Goal: Task Accomplishment & Management: Complete application form

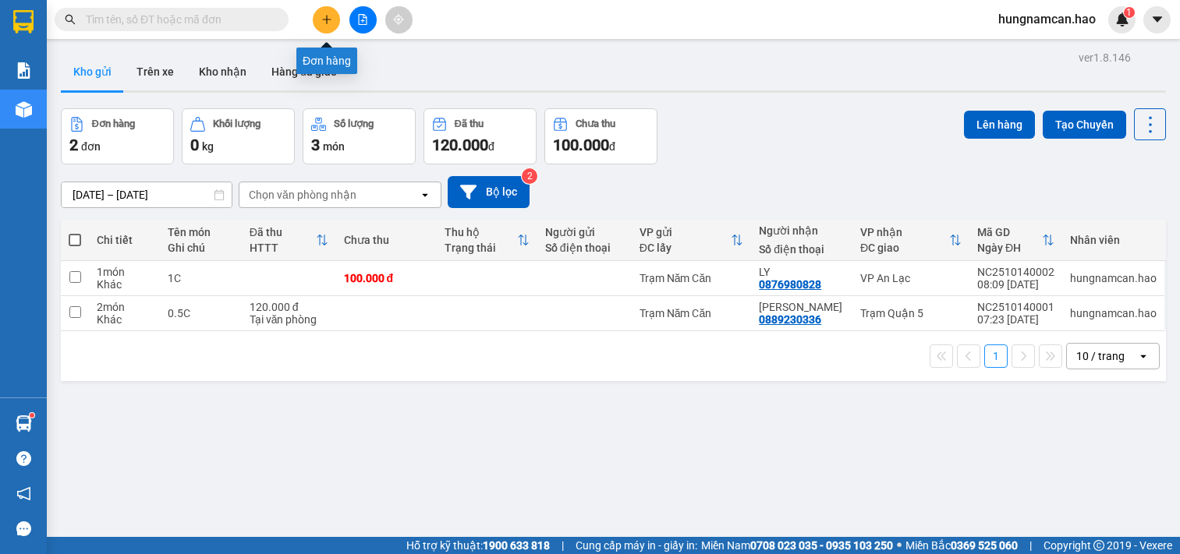
click at [324, 25] on button at bounding box center [326, 19] width 27 height 27
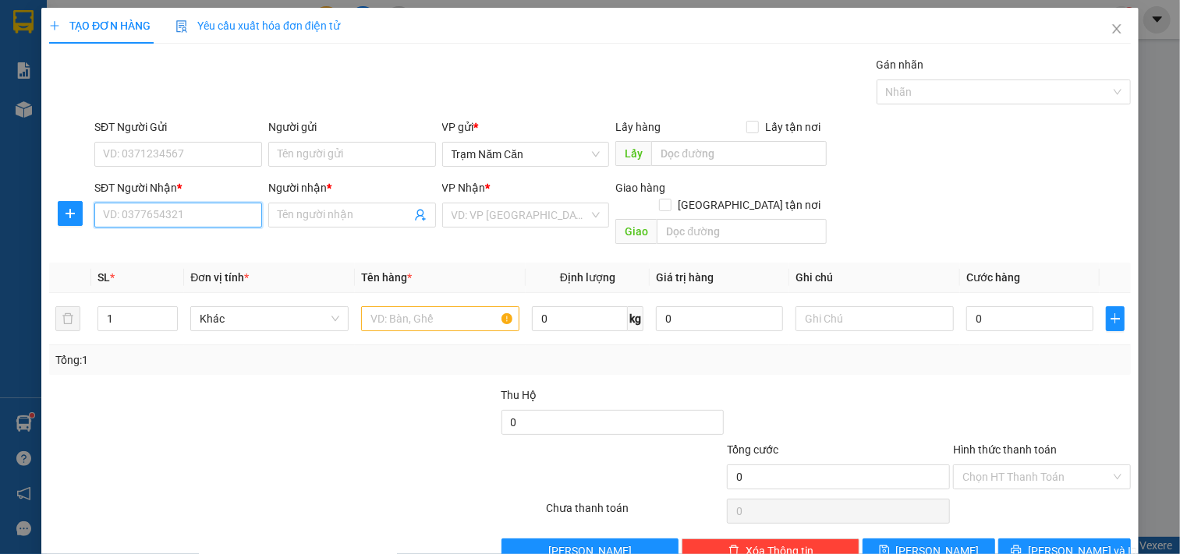
click at [162, 214] on input "SĐT Người Nhận *" at bounding box center [178, 215] width 168 height 25
type input "0916480481"
click at [210, 247] on div "0916480481 - LOAN" at bounding box center [176, 246] width 147 height 17
type input "LOAN"
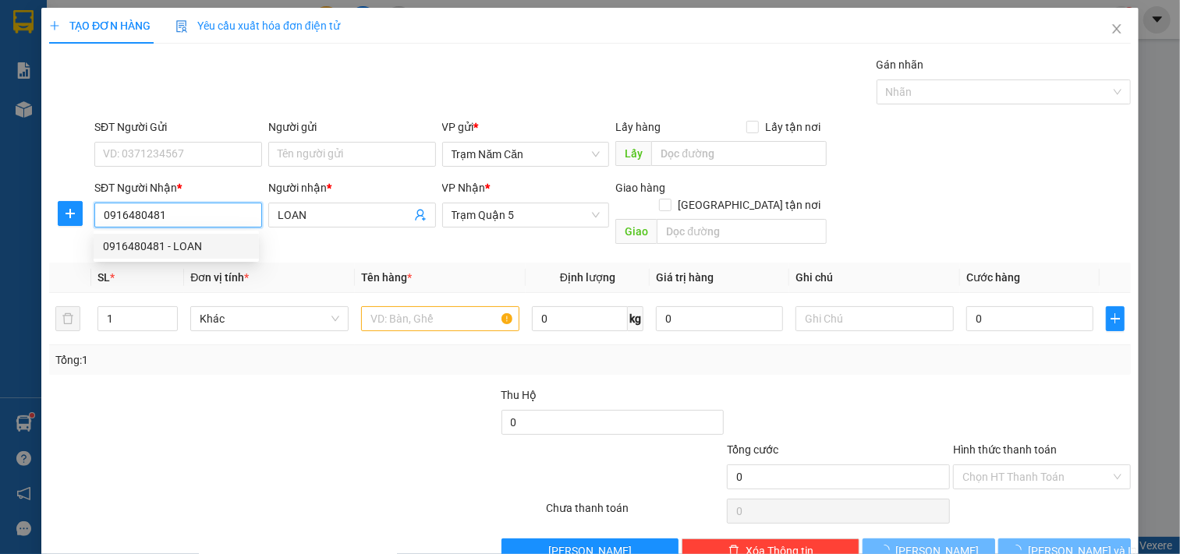
type input "40.000"
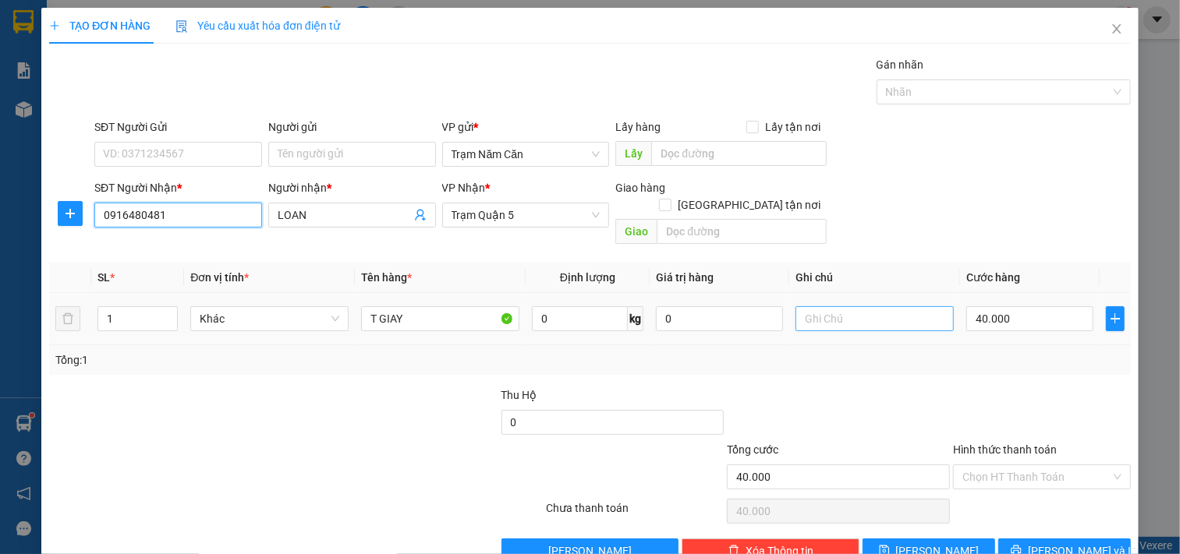
type input "0916480481"
click at [853, 306] on input "text" at bounding box center [874, 318] width 158 height 25
type input "[PERSON_NAME]"
click at [1016, 316] on div "40.000" at bounding box center [1029, 318] width 127 height 31
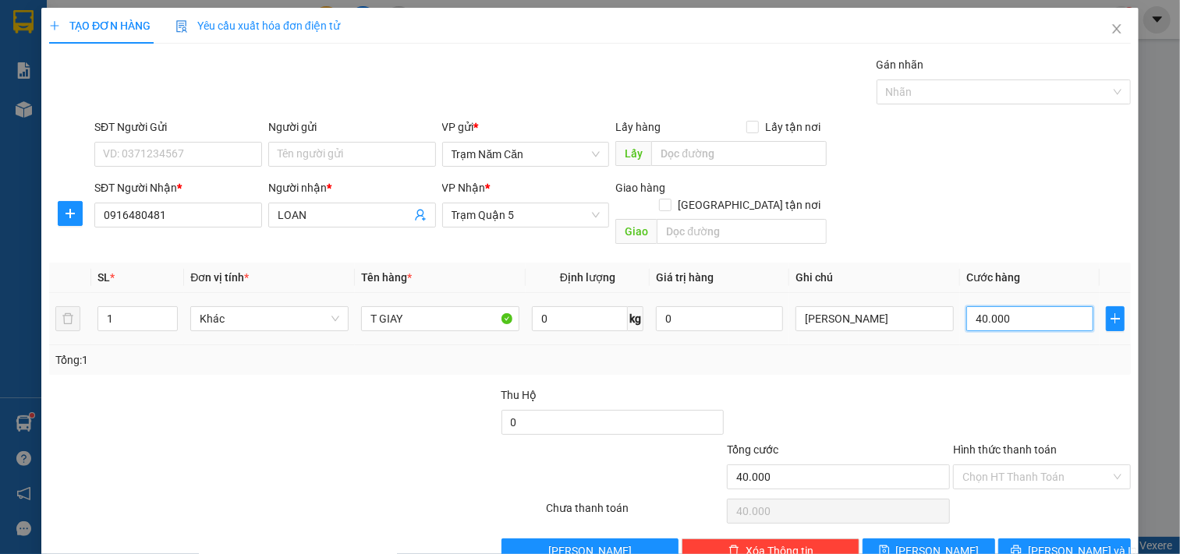
click at [1017, 306] on input "40.000" at bounding box center [1029, 318] width 127 height 25
type input "\"
type input "0"
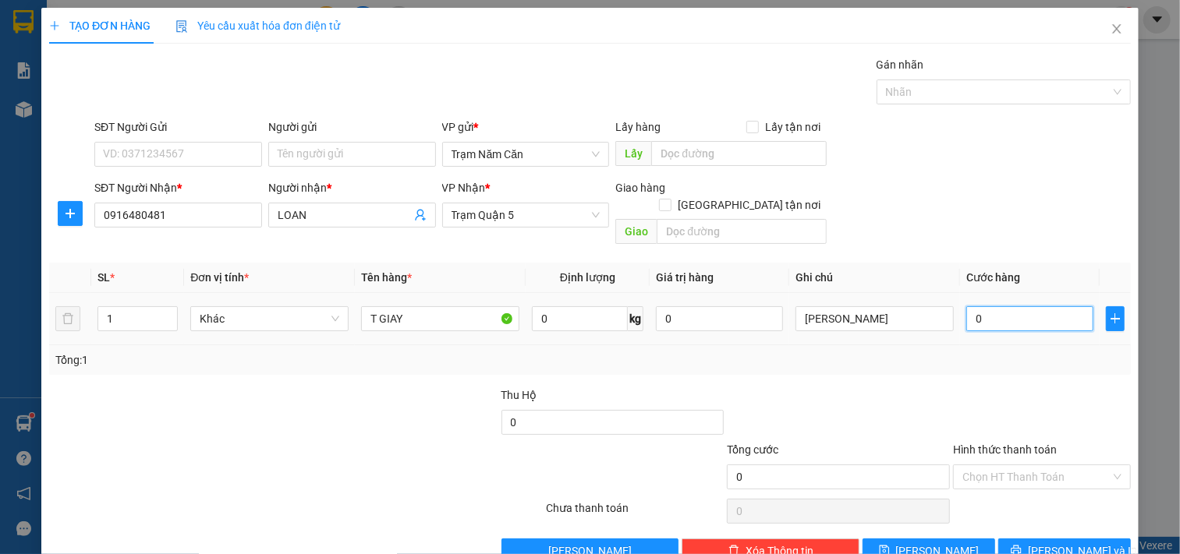
type input "7"
type input "07"
type input "70"
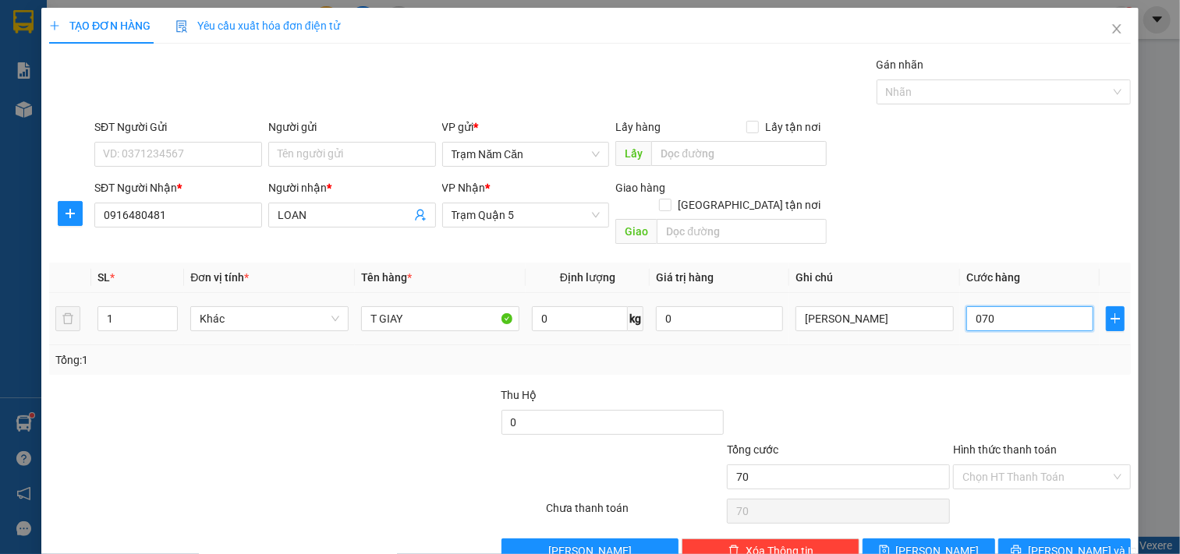
type input "070"
click at [982, 360] on div "Transit Pickup Surcharge Ids Transit Deliver Surcharge Ids Transit Deliver Surc…" at bounding box center [589, 310] width 1081 height 508
type input "70.000"
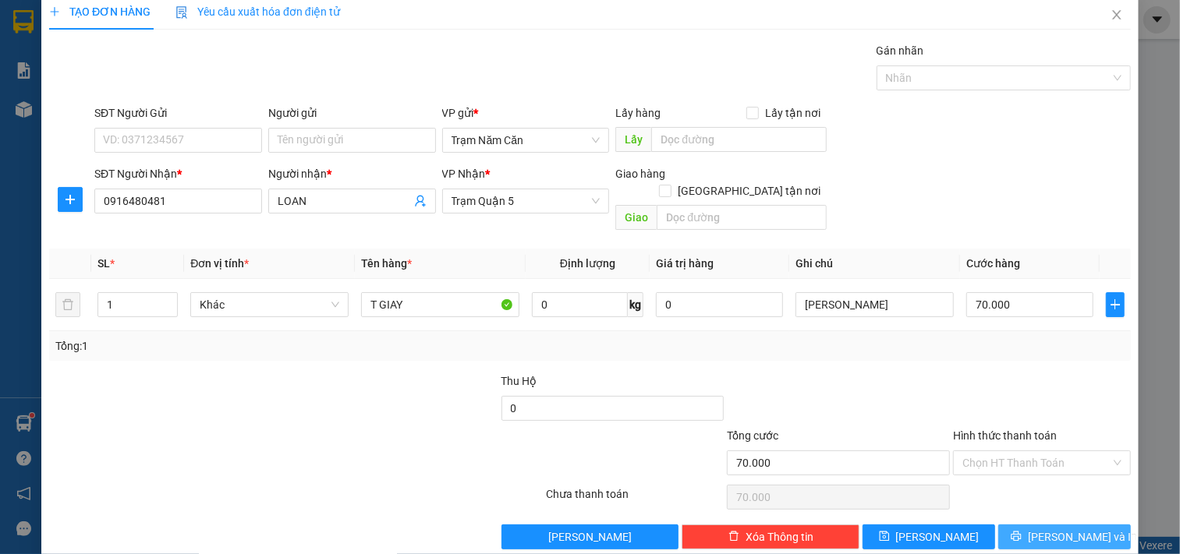
scroll to position [22, 0]
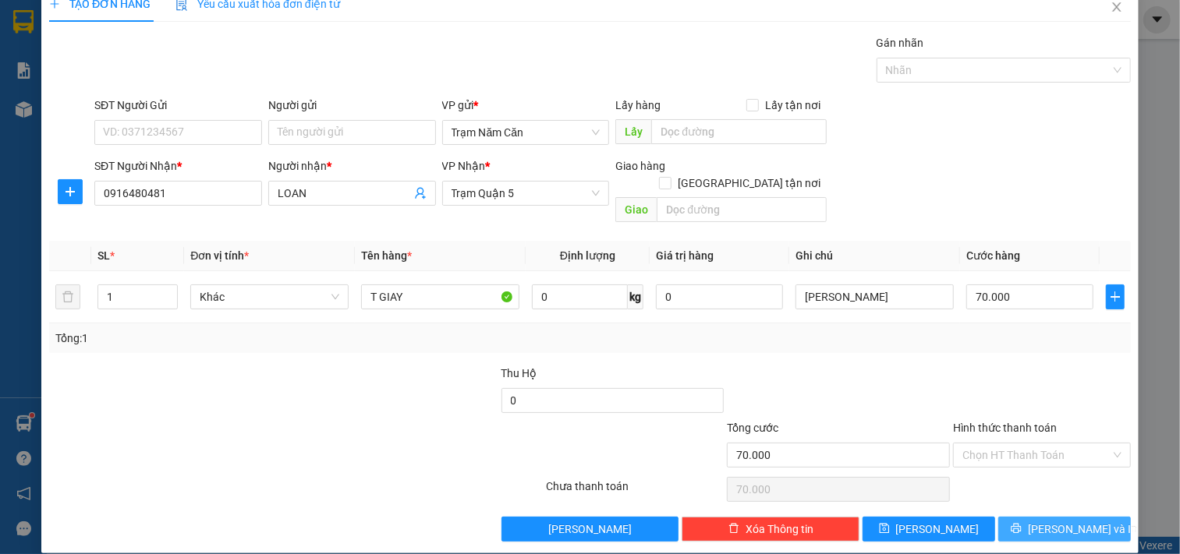
click at [1000, 517] on button "[PERSON_NAME] và In" at bounding box center [1064, 529] width 133 height 25
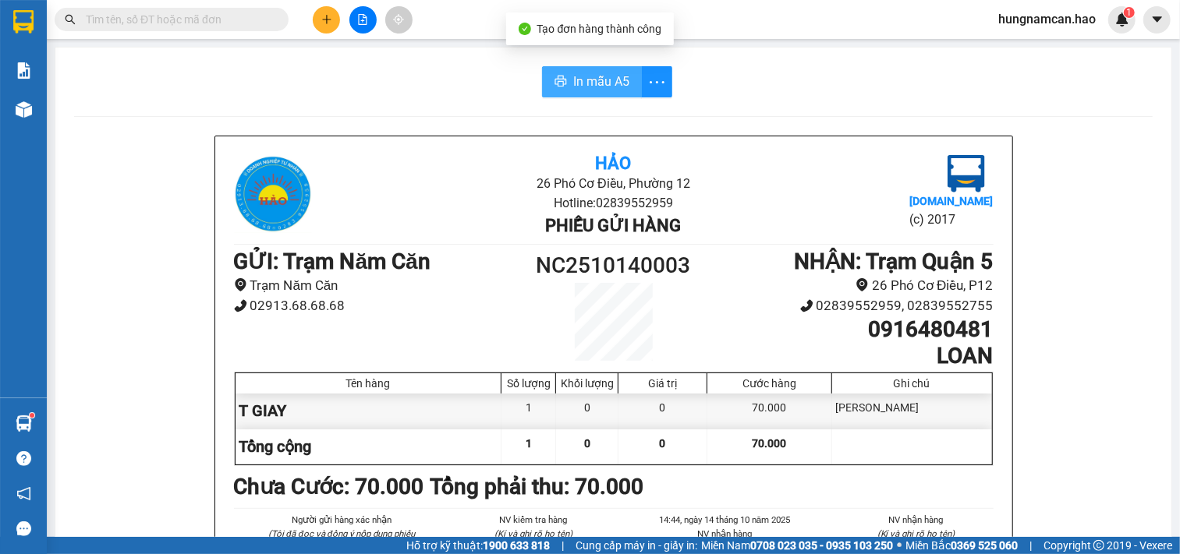
click at [596, 86] on span "In mẫu A5" at bounding box center [601, 81] width 56 height 19
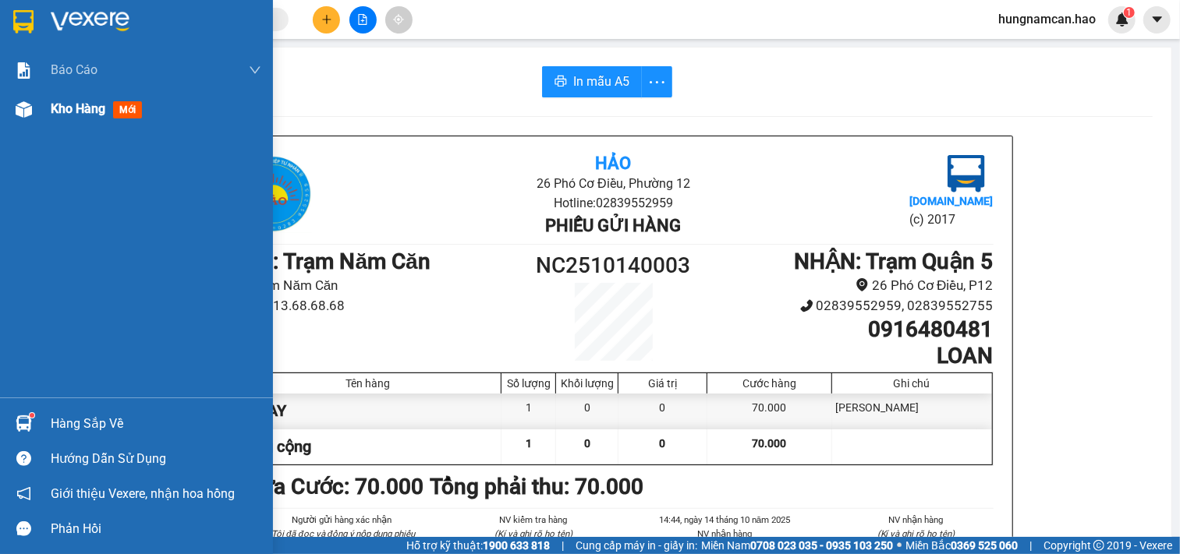
drag, startPoint x: 201, startPoint y: 120, endPoint x: 265, endPoint y: 111, distance: 64.6
click at [265, 111] on div "Kho hàng mới" at bounding box center [136, 109] width 273 height 39
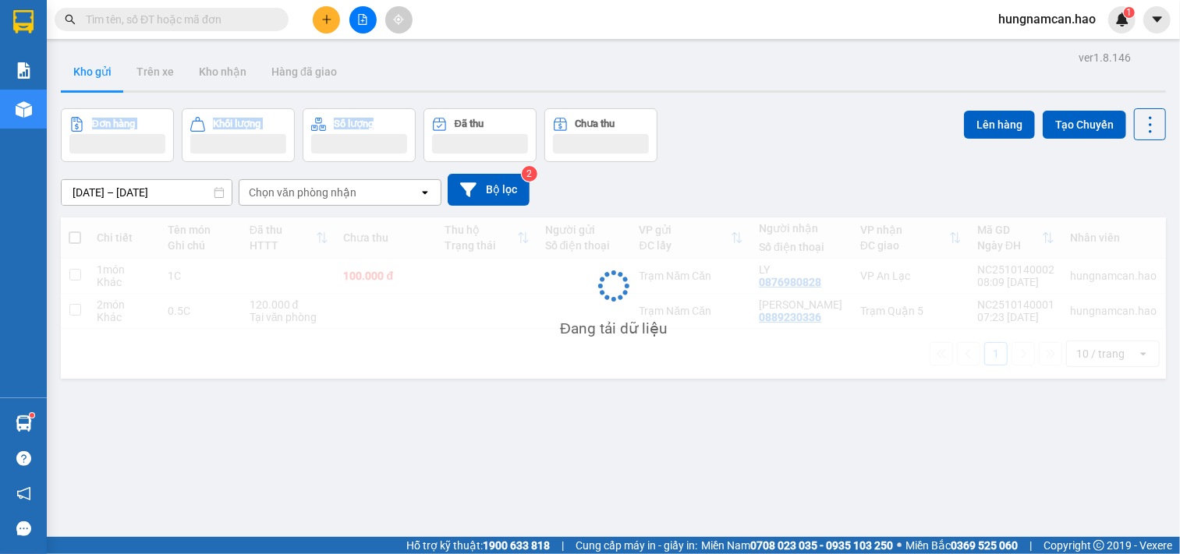
drag, startPoint x: 391, startPoint y: 94, endPoint x: 602, endPoint y: 37, distance: 219.0
click at [574, 67] on div "ver 1.8.146 Kho gửi Trên xe Kho nhận Hàng đã giao Đơn hàng Khối lượng Số lượng …" at bounding box center [613, 324] width 1117 height 554
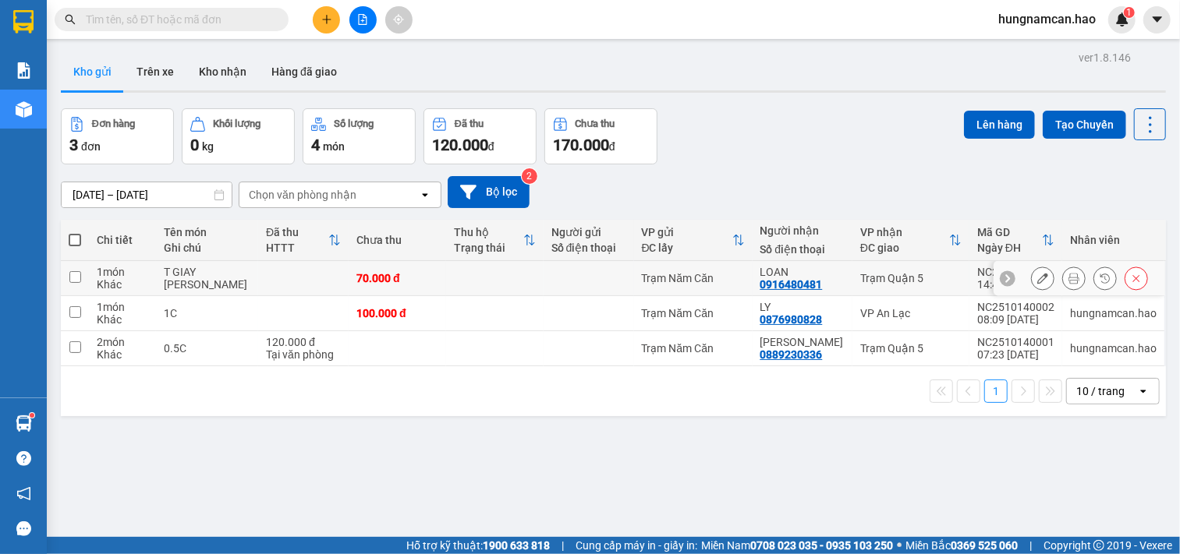
click at [409, 279] on div "70.000 đ" at bounding box center [397, 278] width 82 height 12
checkbox input "true"
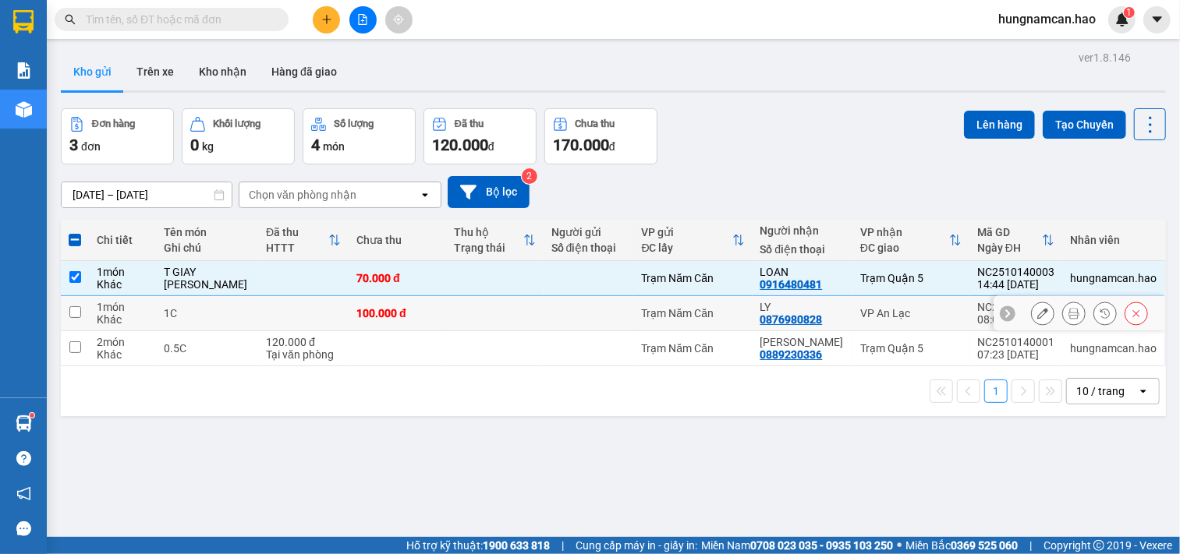
click at [404, 322] on td "100.000 đ" at bounding box center [396, 313] width 97 height 35
checkbox input "true"
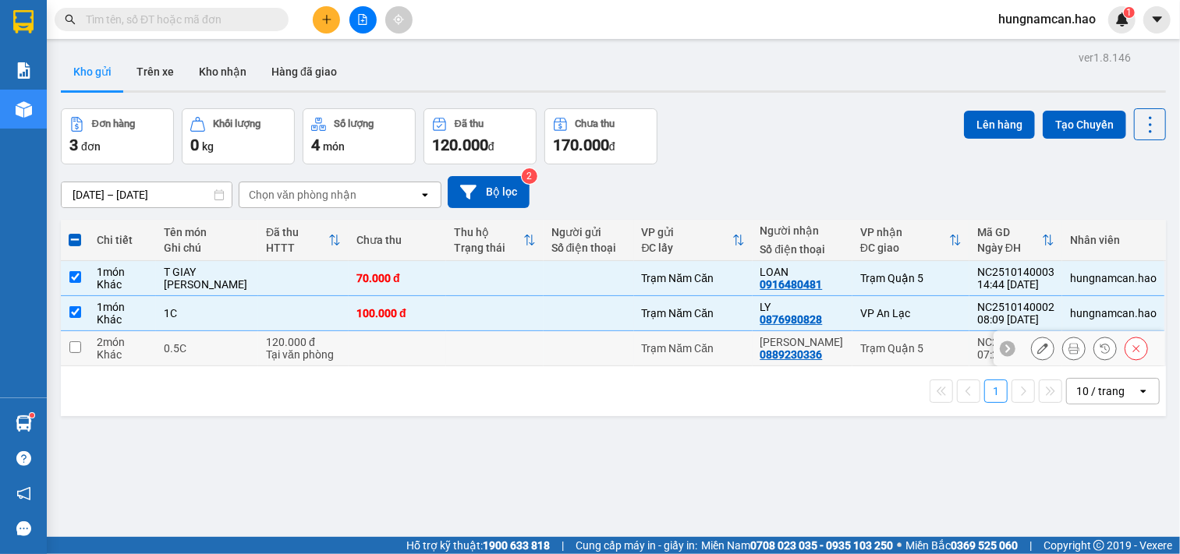
click at [393, 353] on td at bounding box center [396, 348] width 97 height 35
checkbox input "true"
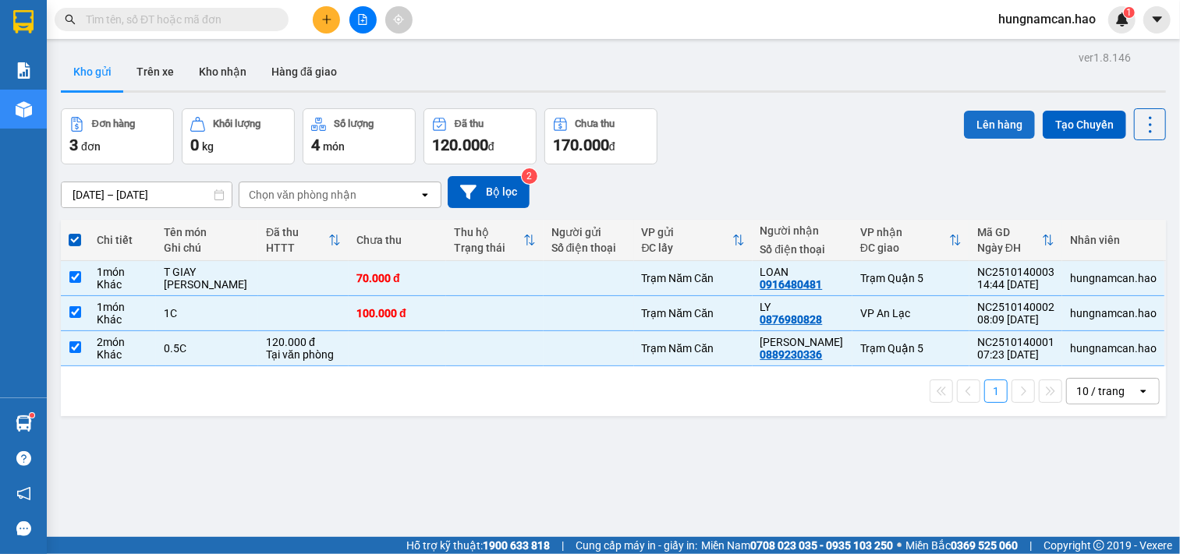
click at [978, 122] on button "Lên hàng" at bounding box center [999, 125] width 71 height 28
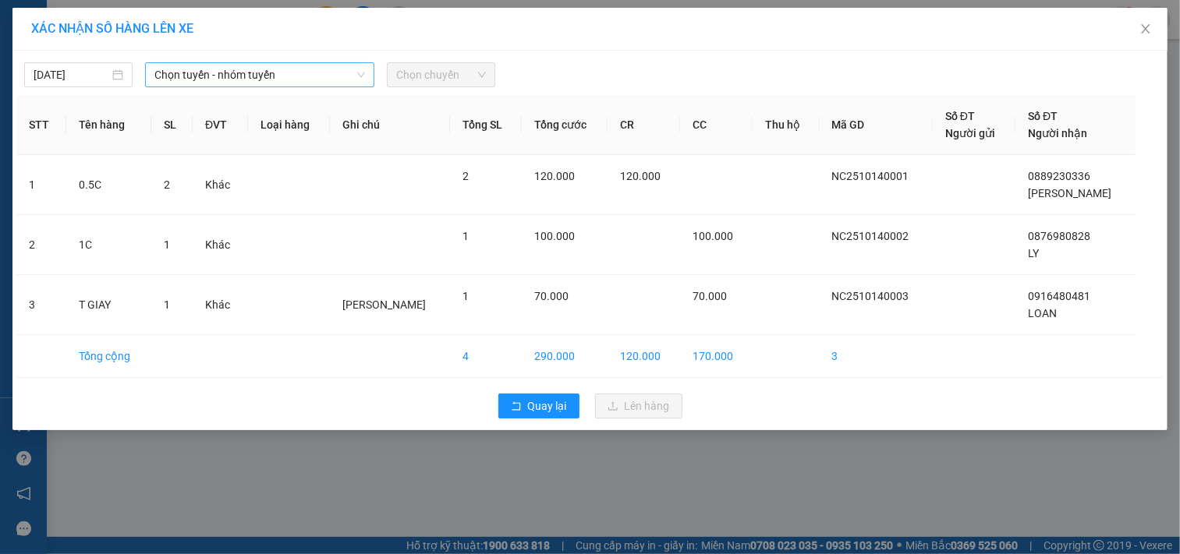
click at [191, 86] on span "Chọn tuyến - nhóm tuyến" at bounding box center [259, 74] width 210 height 23
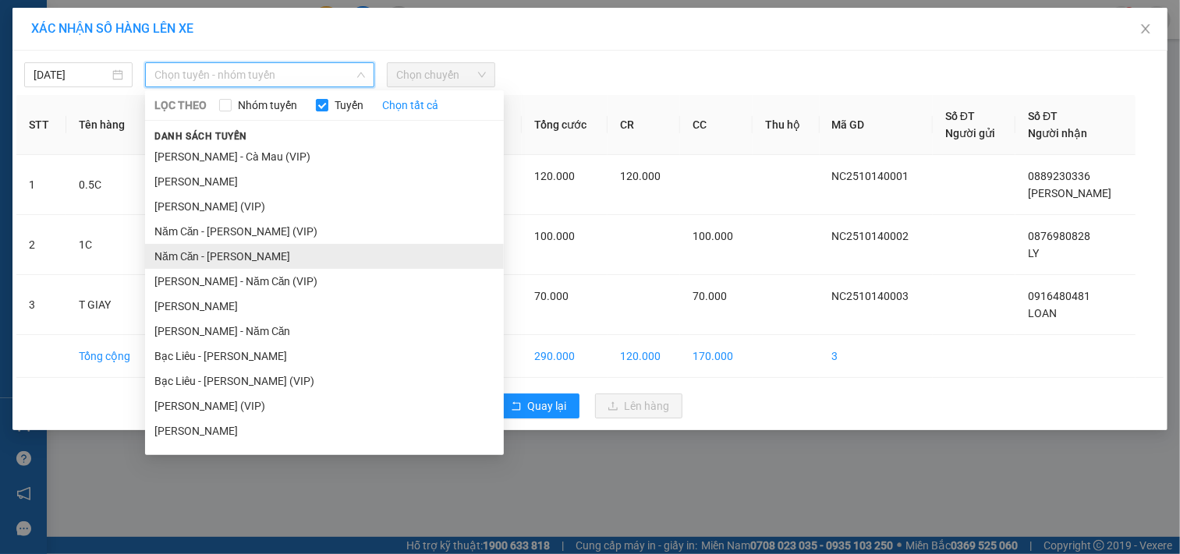
click at [174, 264] on li "Năm Căn - [PERSON_NAME]" at bounding box center [324, 256] width 359 height 25
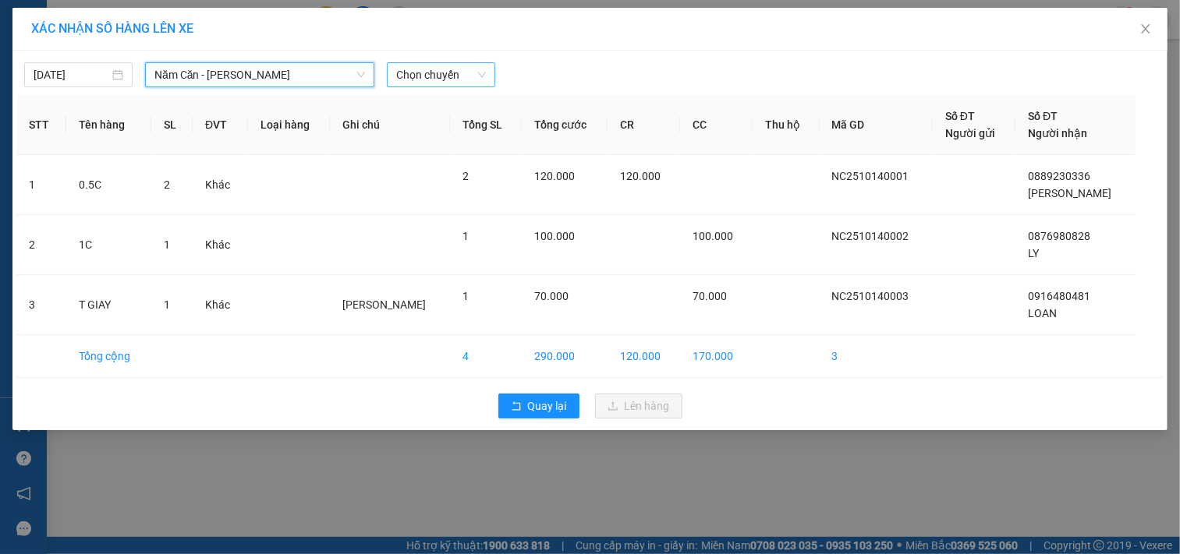
click at [444, 82] on span "Chọn chuyến" at bounding box center [441, 74] width 90 height 23
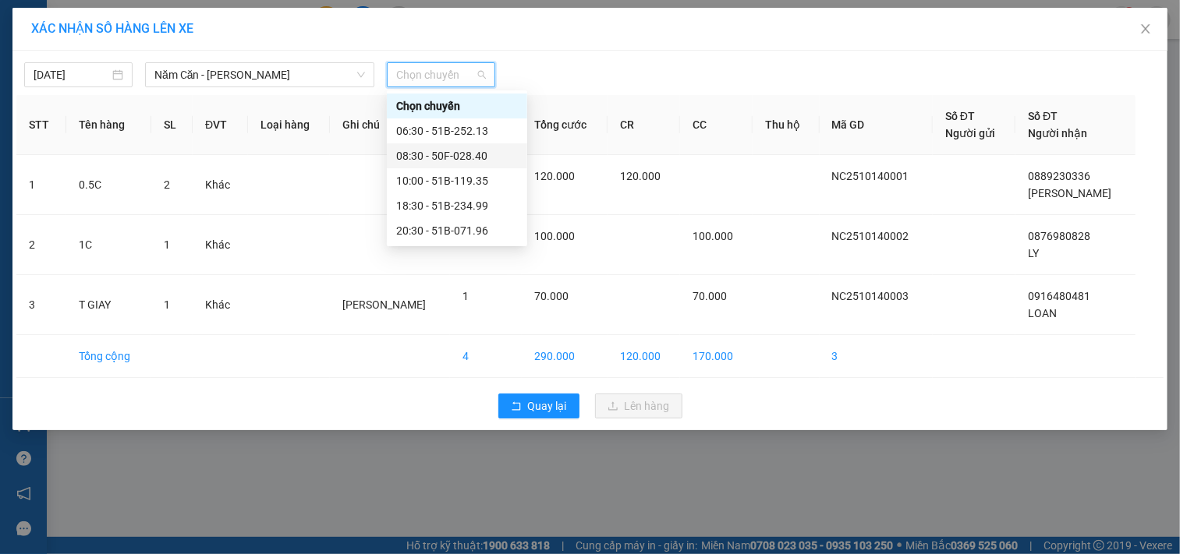
click at [476, 156] on div "08:30 - 50F-028.40" at bounding box center [457, 155] width 122 height 17
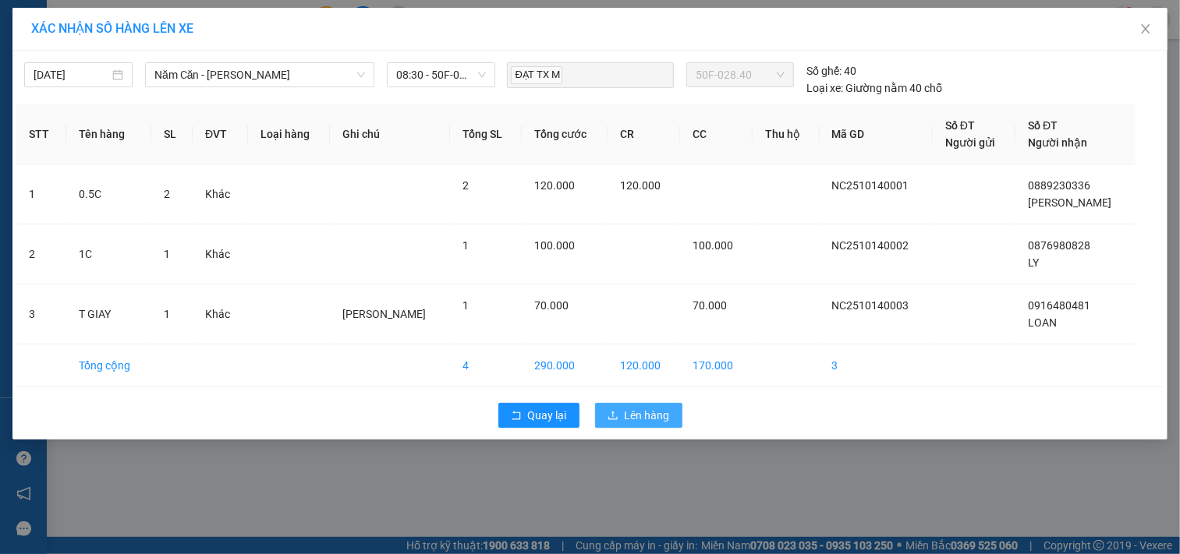
click at [610, 409] on button "Lên hàng" at bounding box center [638, 415] width 87 height 25
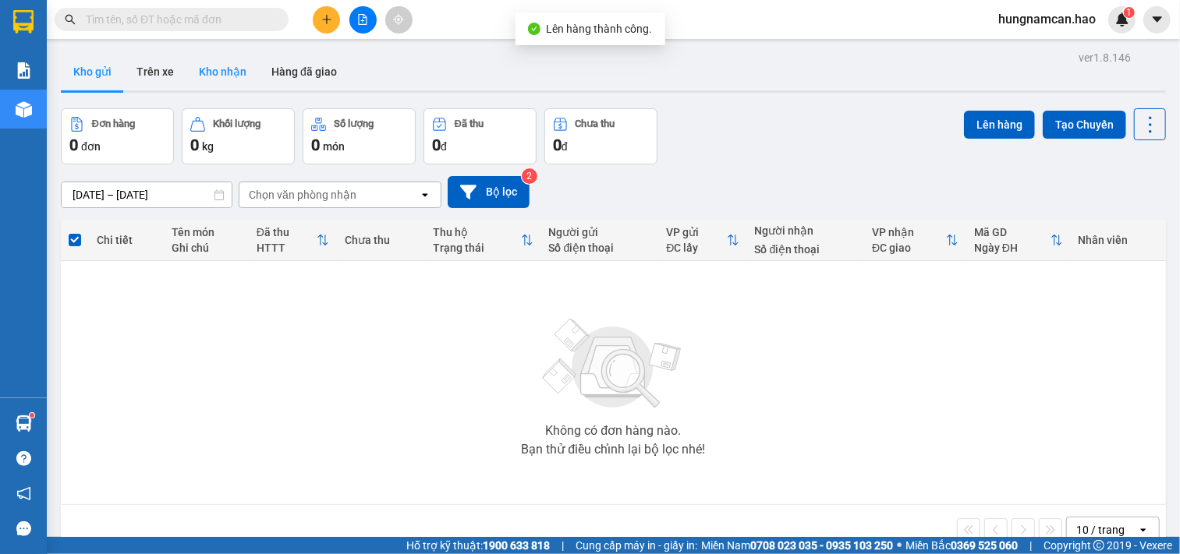
click at [220, 76] on button "Kho nhận" at bounding box center [222, 71] width 73 height 37
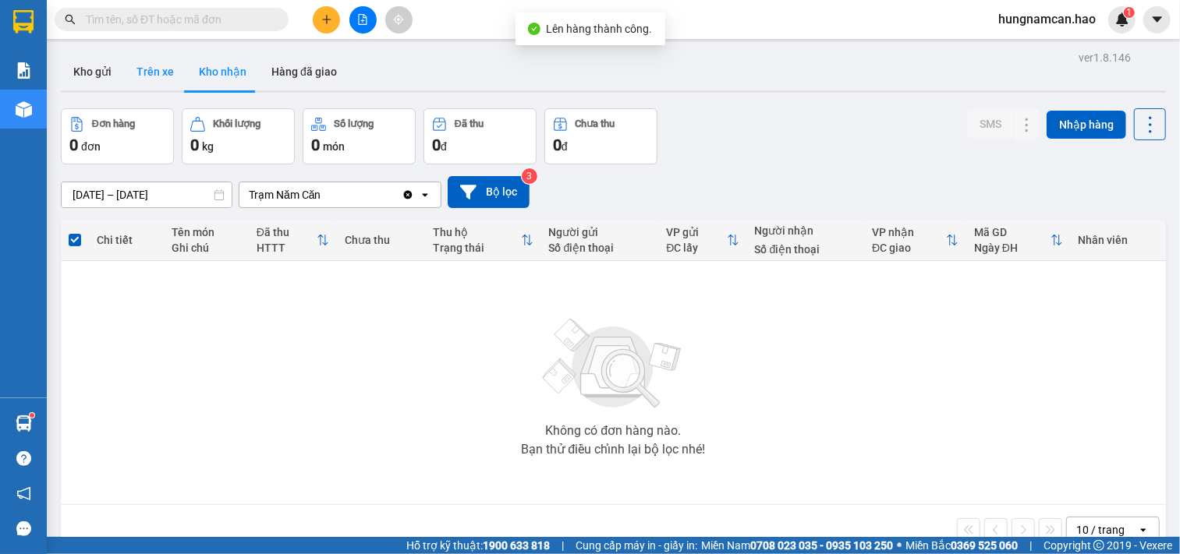
click at [142, 71] on button "Trên xe" at bounding box center [155, 71] width 62 height 37
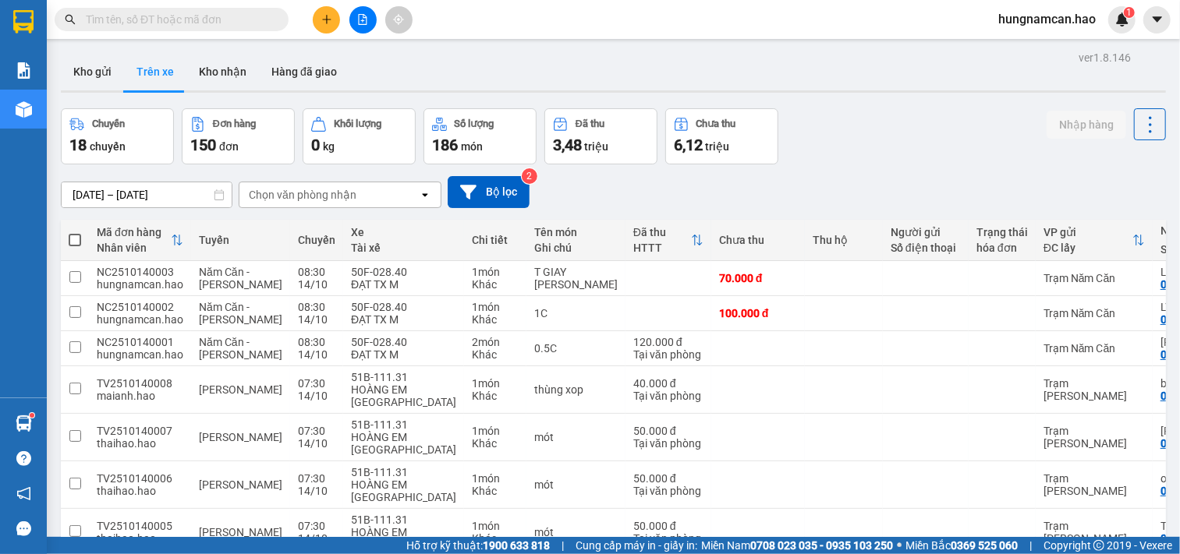
click at [338, 207] on div "Chọn văn phòng nhận open" at bounding box center [340, 195] width 203 height 27
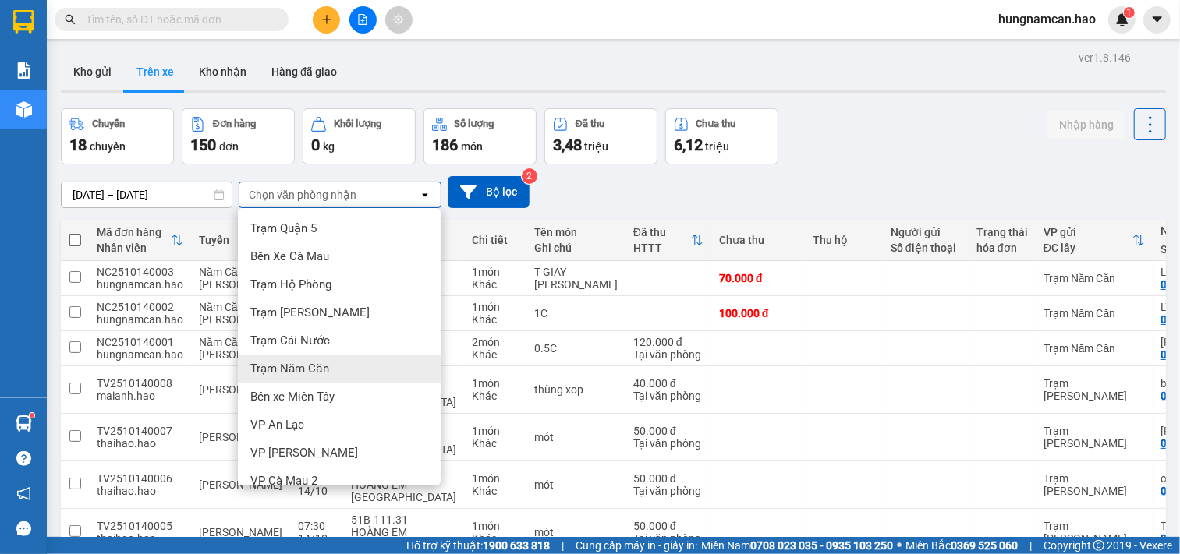
click at [318, 368] on span "Trạm Năm Căn" at bounding box center [289, 369] width 79 height 16
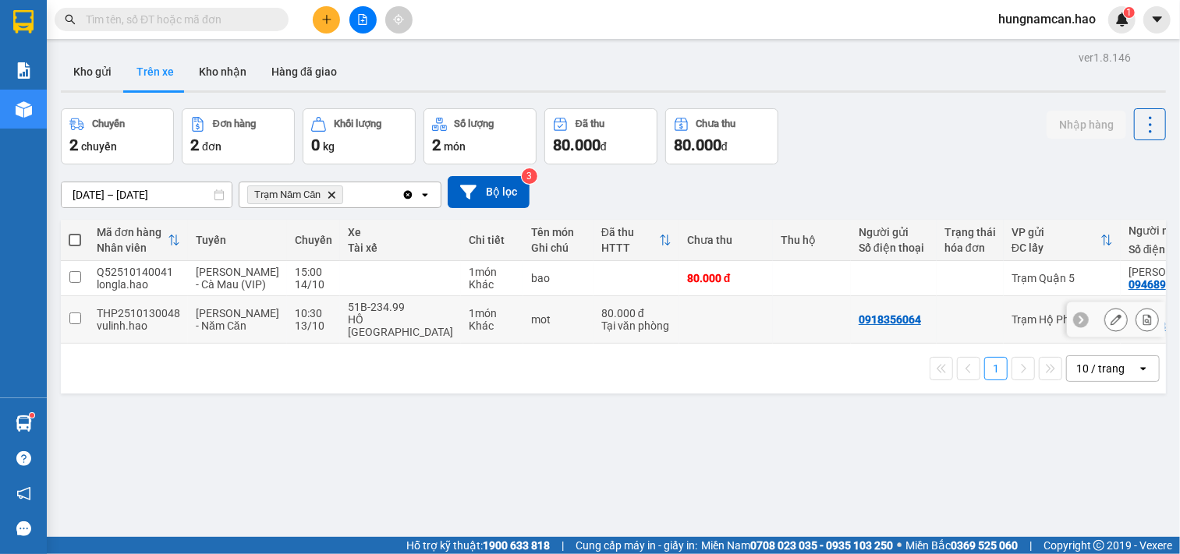
click at [773, 343] on td at bounding box center [812, 320] width 78 height 48
checkbox input "true"
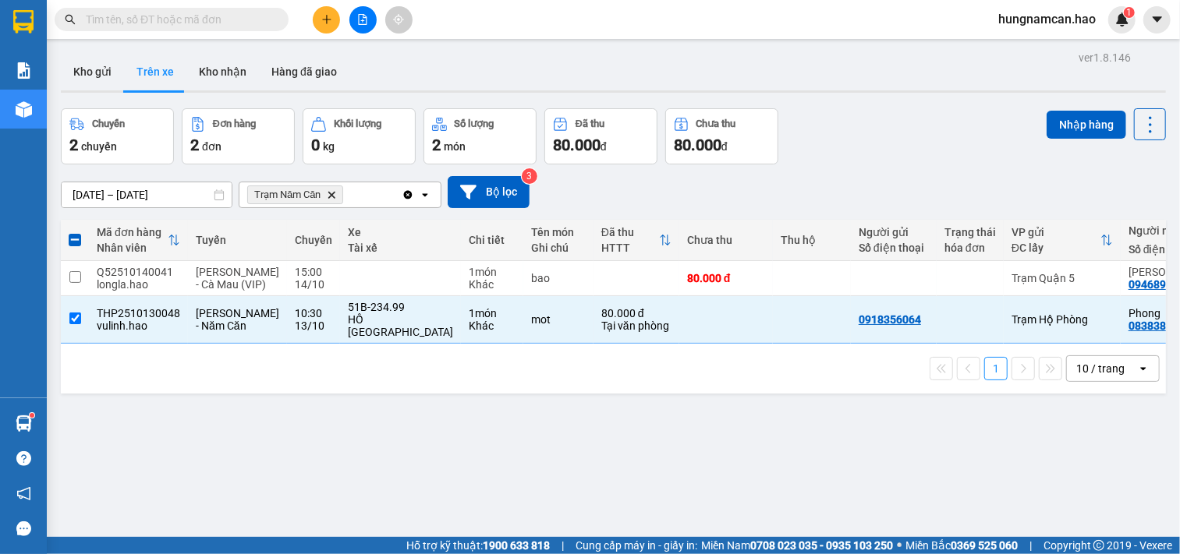
scroll to position [0, 180]
